Goal: Find specific page/section: Find specific page/section

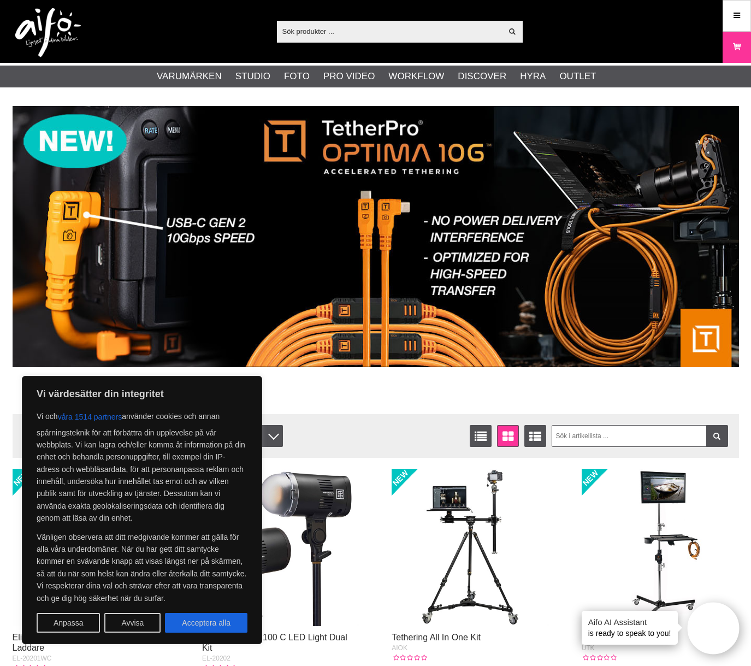
click at [315, 32] on input "text" at bounding box center [390, 31] width 226 height 16
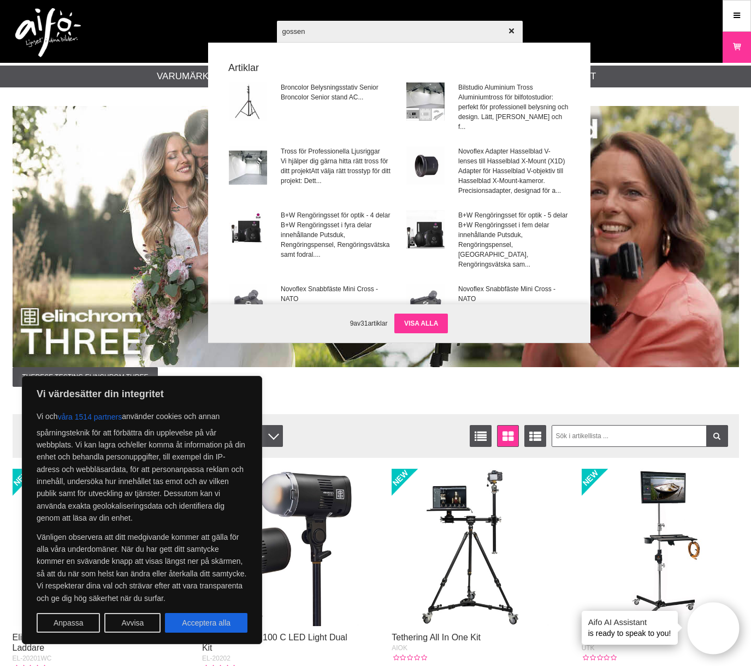
type input "gossen"
click at [425, 325] on link "Visa alla" at bounding box center [421, 324] width 54 height 20
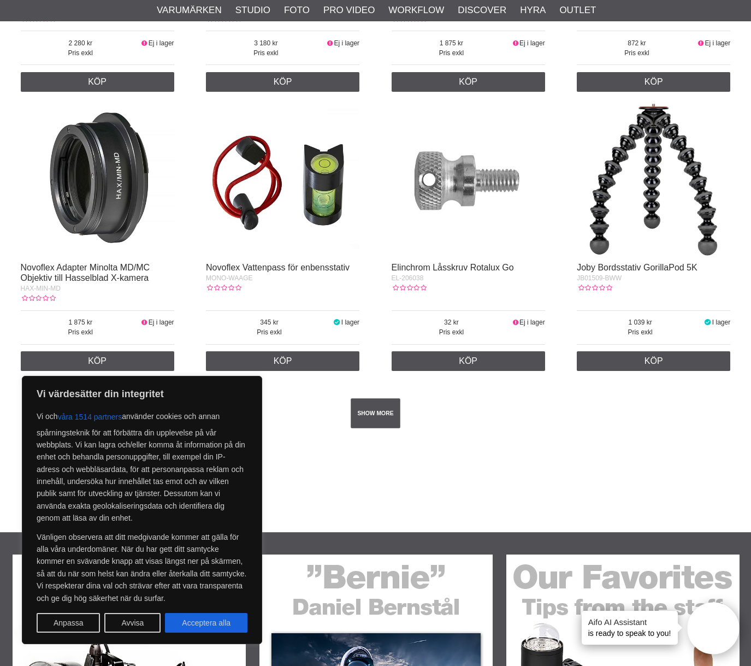
scroll to position [1912, 0]
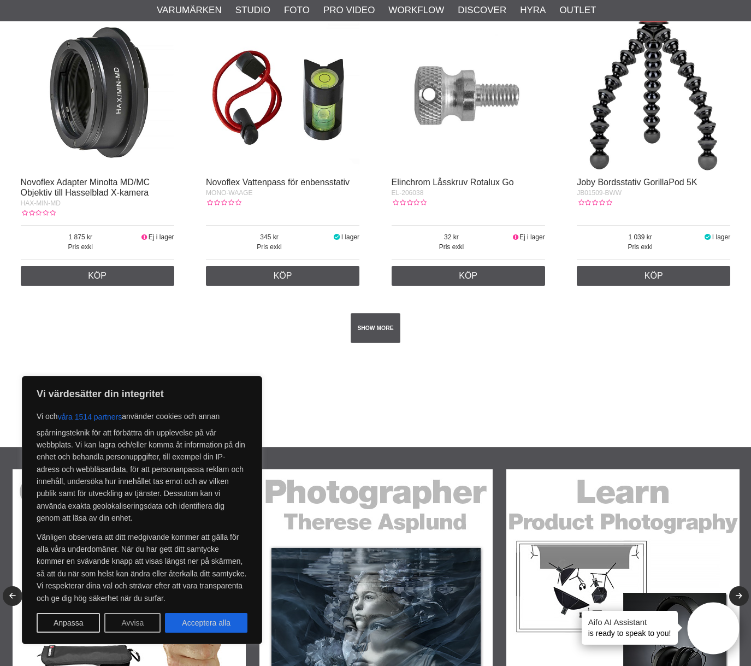
click at [138, 623] on button "Avvisa" at bounding box center [132, 623] width 56 height 20
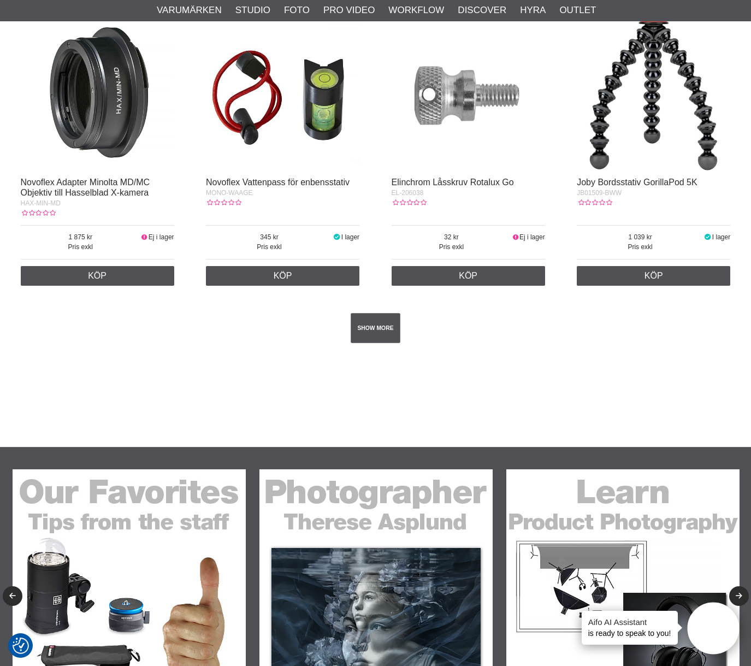
scroll to position [1967, 0]
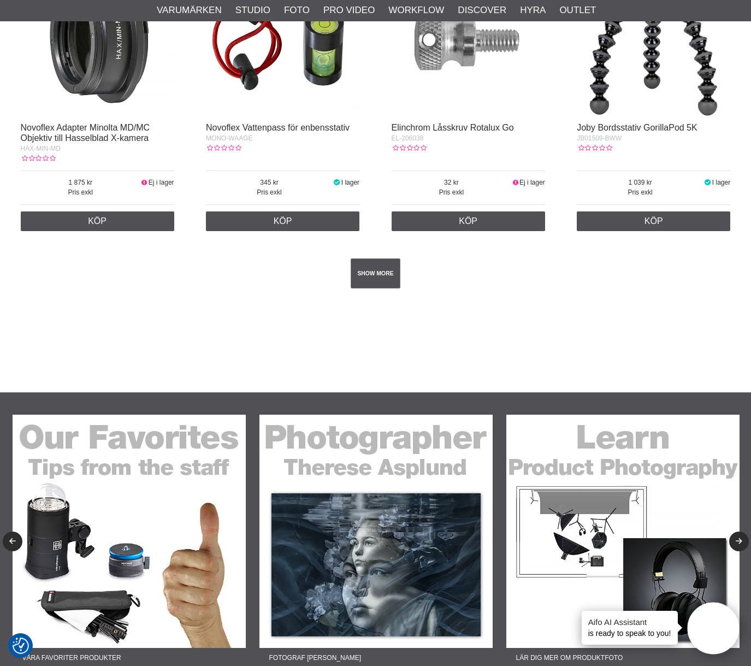
click at [110, 550] on img at bounding box center [129, 531] width 233 height 233
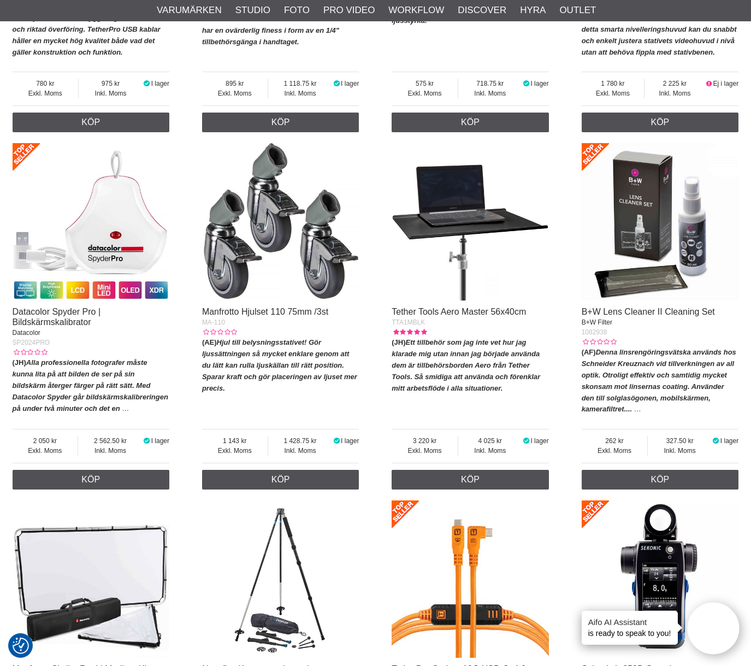
scroll to position [2240, 0]
